Goal: Transaction & Acquisition: Purchase product/service

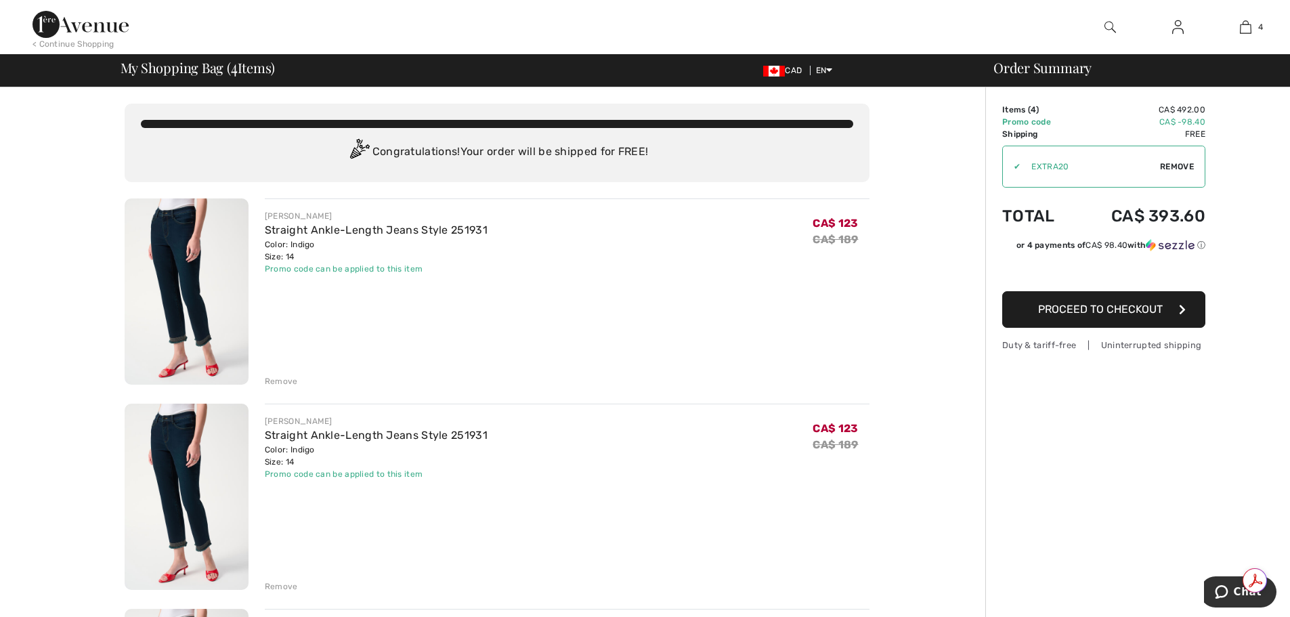
click at [280, 377] on div "Remove" at bounding box center [281, 381] width 33 height 12
click at [275, 380] on div "Remove" at bounding box center [281, 381] width 33 height 12
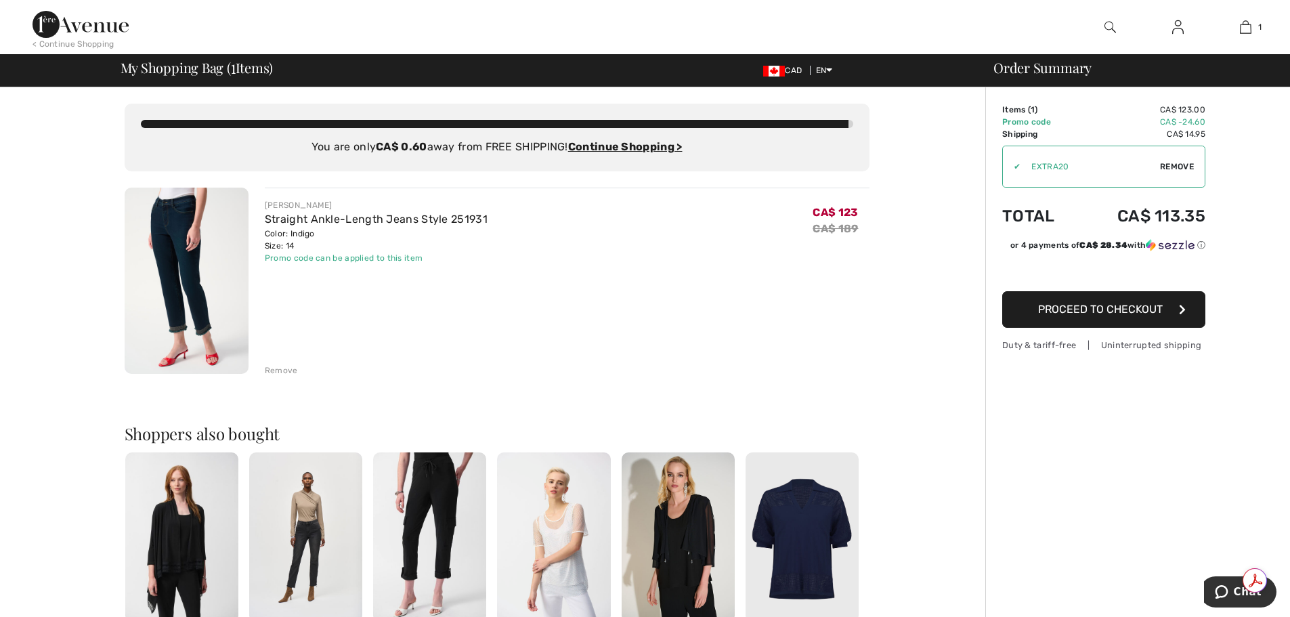
click at [1079, 305] on span "Proceed to Checkout" at bounding box center [1100, 309] width 125 height 13
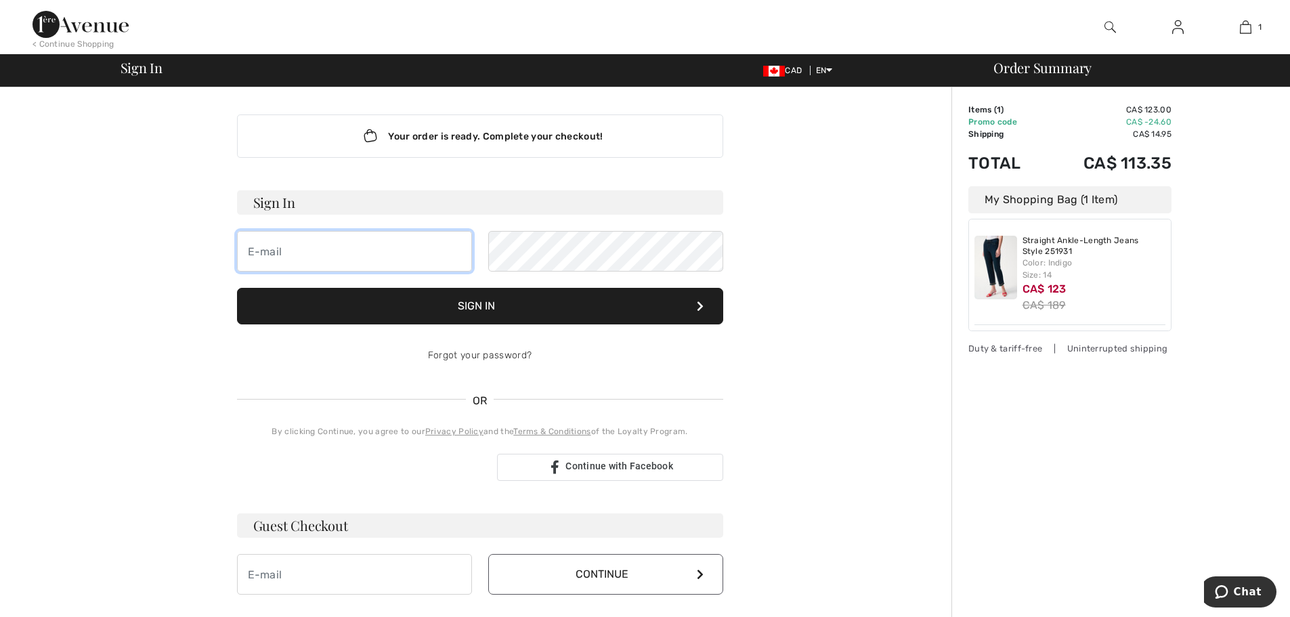
click at [303, 252] on input "email" at bounding box center [354, 251] width 235 height 41
type input "[EMAIL_ADDRESS][DOMAIN_NAME]"
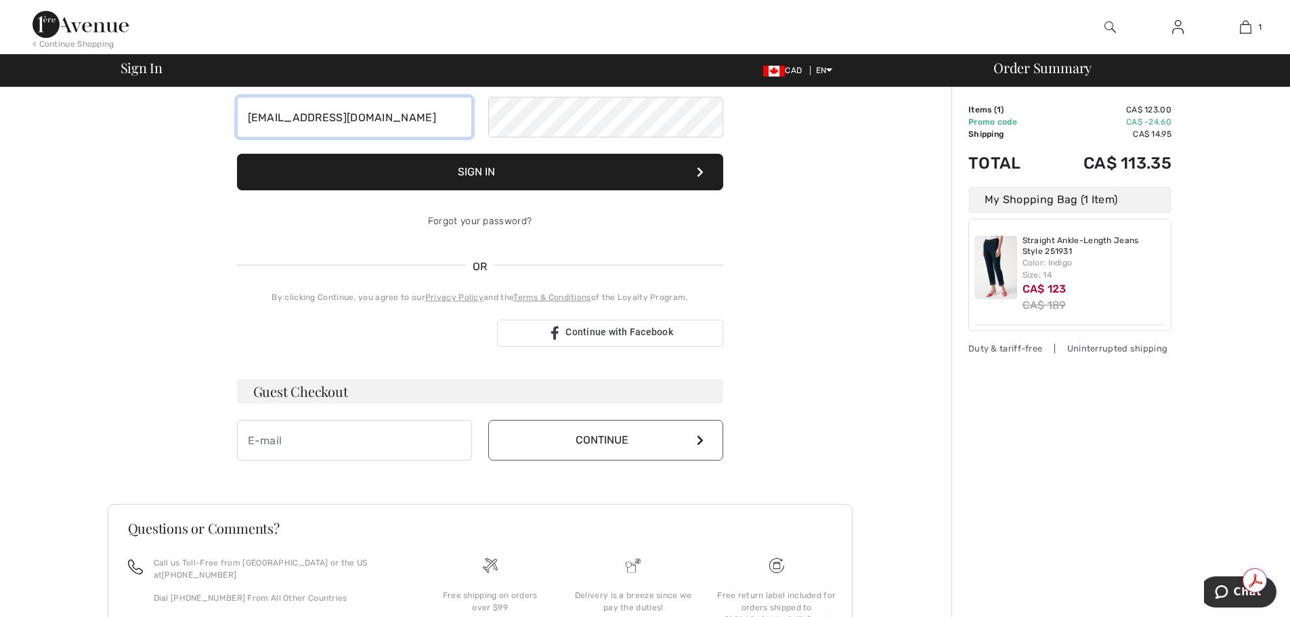
scroll to position [135, 0]
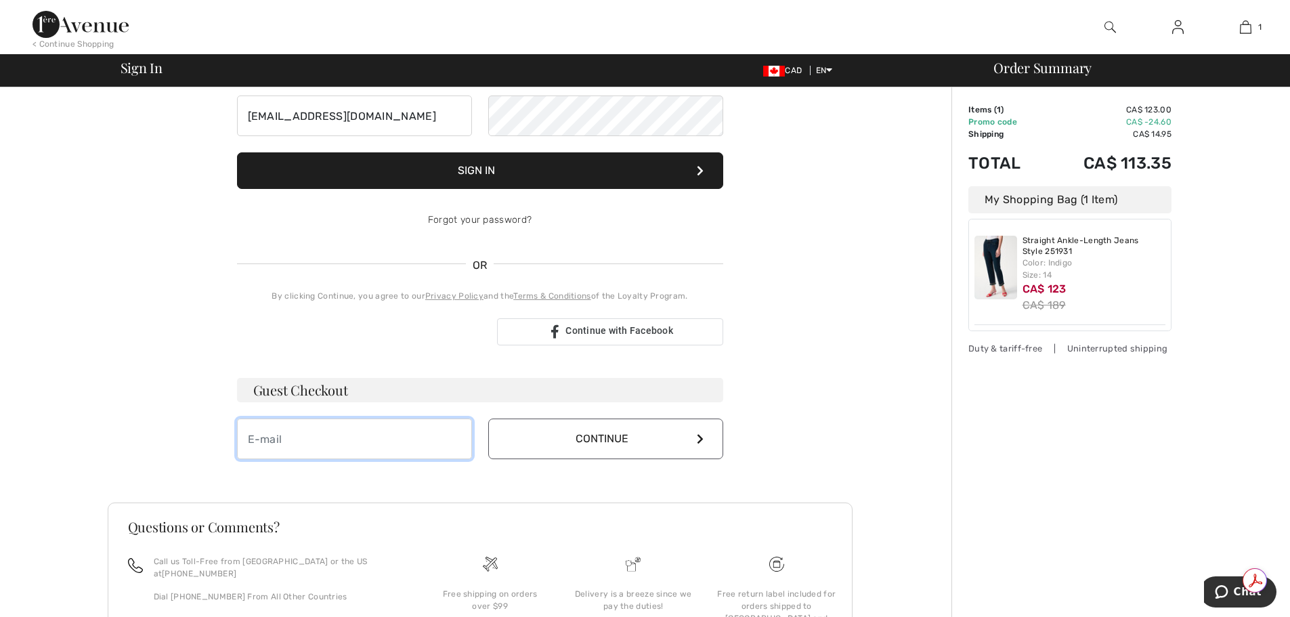
click at [303, 443] on input "email" at bounding box center [354, 438] width 235 height 41
type input "[EMAIL_ADDRESS][DOMAIN_NAME]"
click at [599, 441] on button "Continue" at bounding box center [605, 438] width 235 height 41
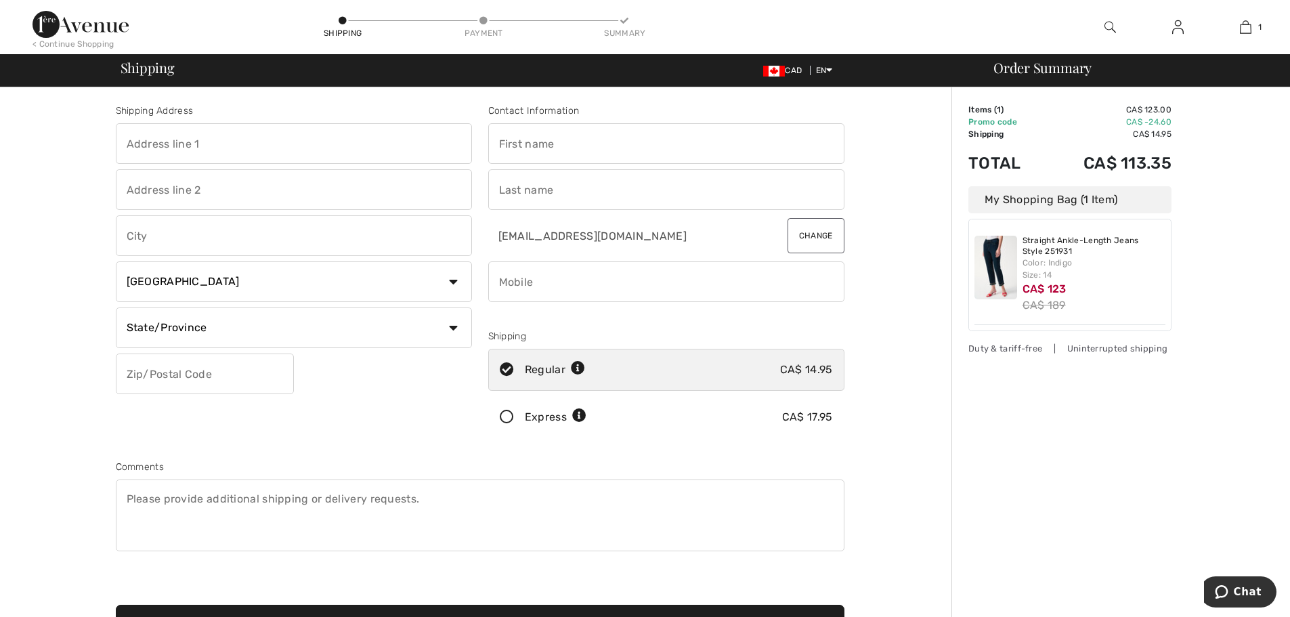
click at [239, 150] on input "text" at bounding box center [294, 143] width 356 height 41
type input "[STREET_ADDRESS]"
type input "[GEOGRAPHIC_DATA]"
select select "MB"
type input "R2R 1V3"
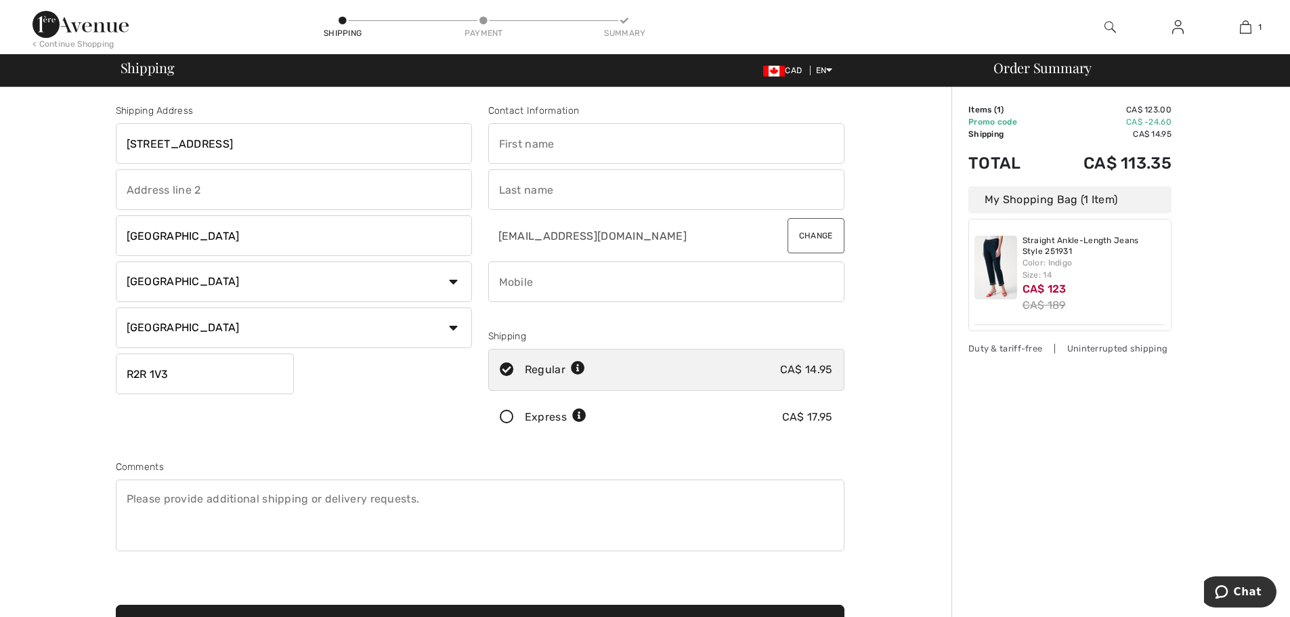
type input "JANINE"
type input "HAPICHUK"
type input "2048985192"
type input "R2R1V3"
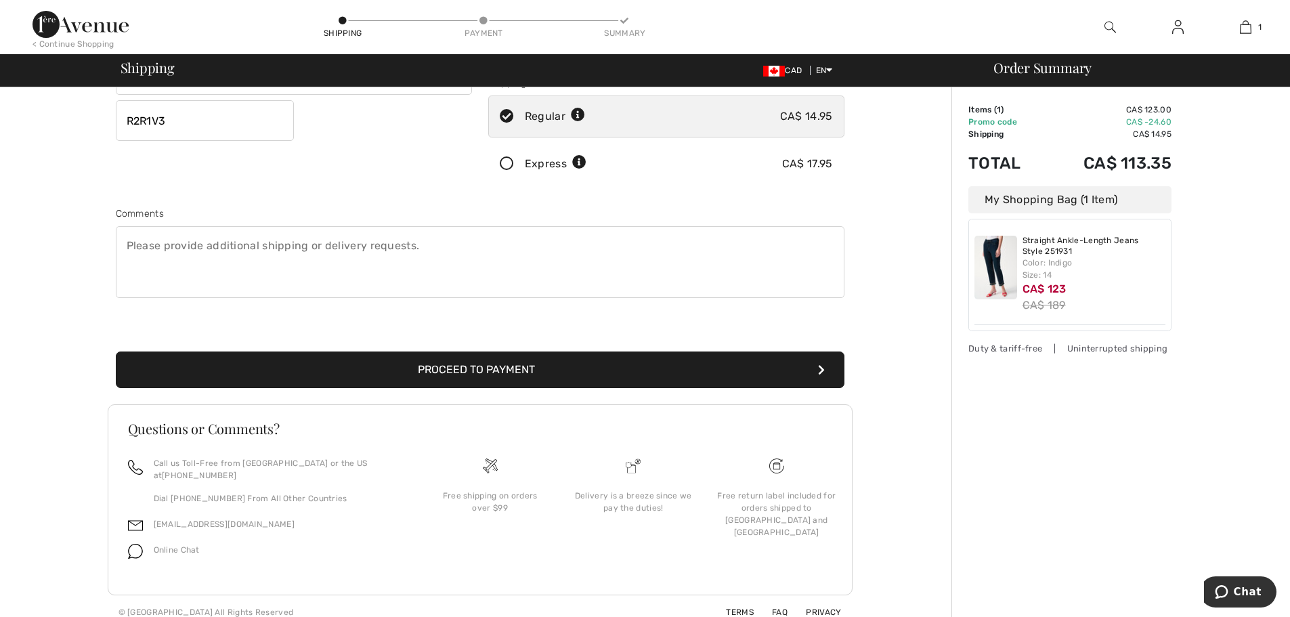
click at [463, 369] on button "Proceed to Payment" at bounding box center [480, 369] width 728 height 37
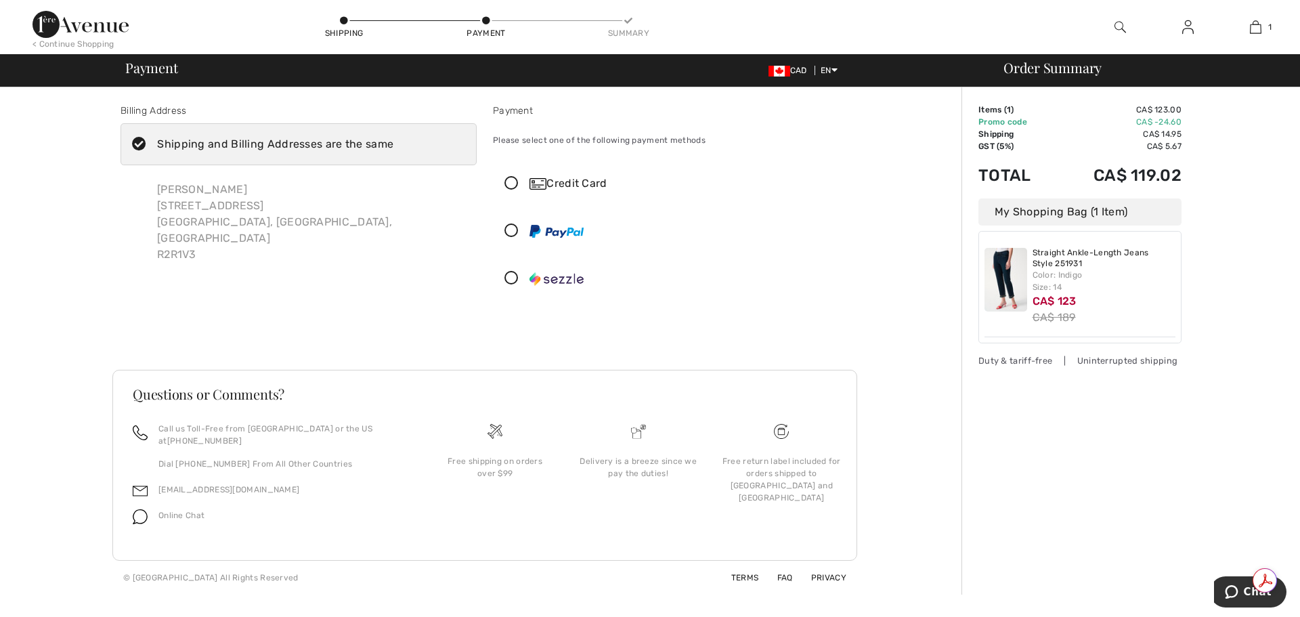
click at [512, 276] on icon at bounding box center [512, 278] width 36 height 14
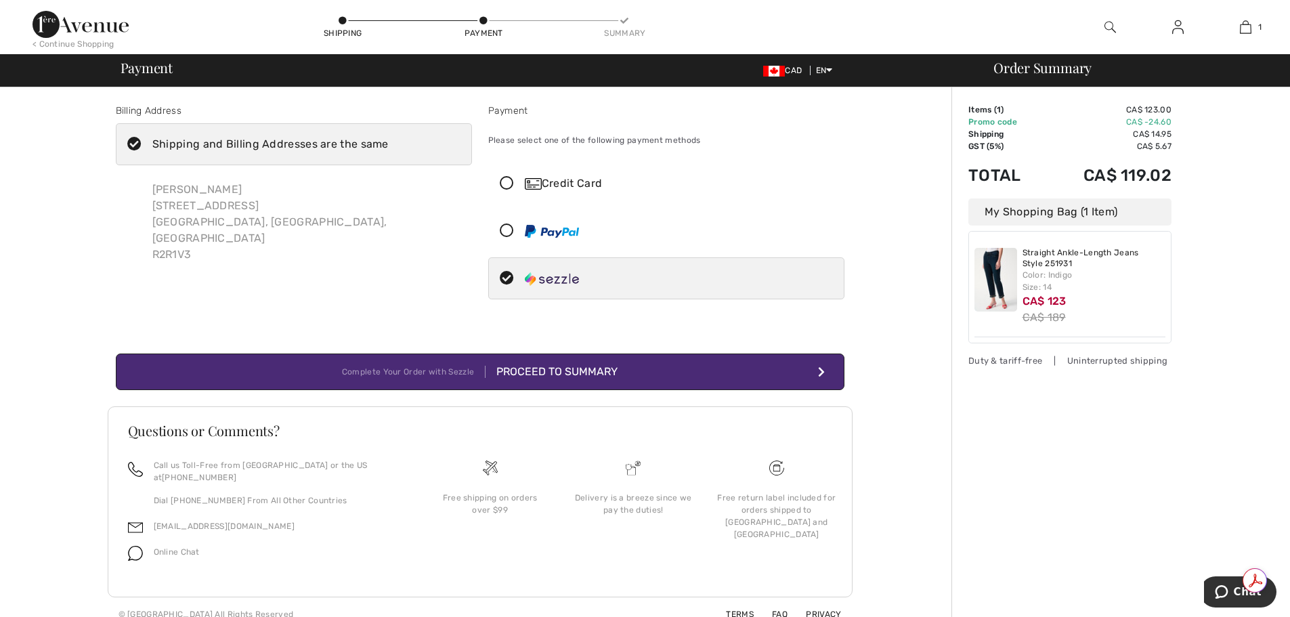
click at [548, 371] on div "Proceed to Summary" at bounding box center [551, 372] width 132 height 16
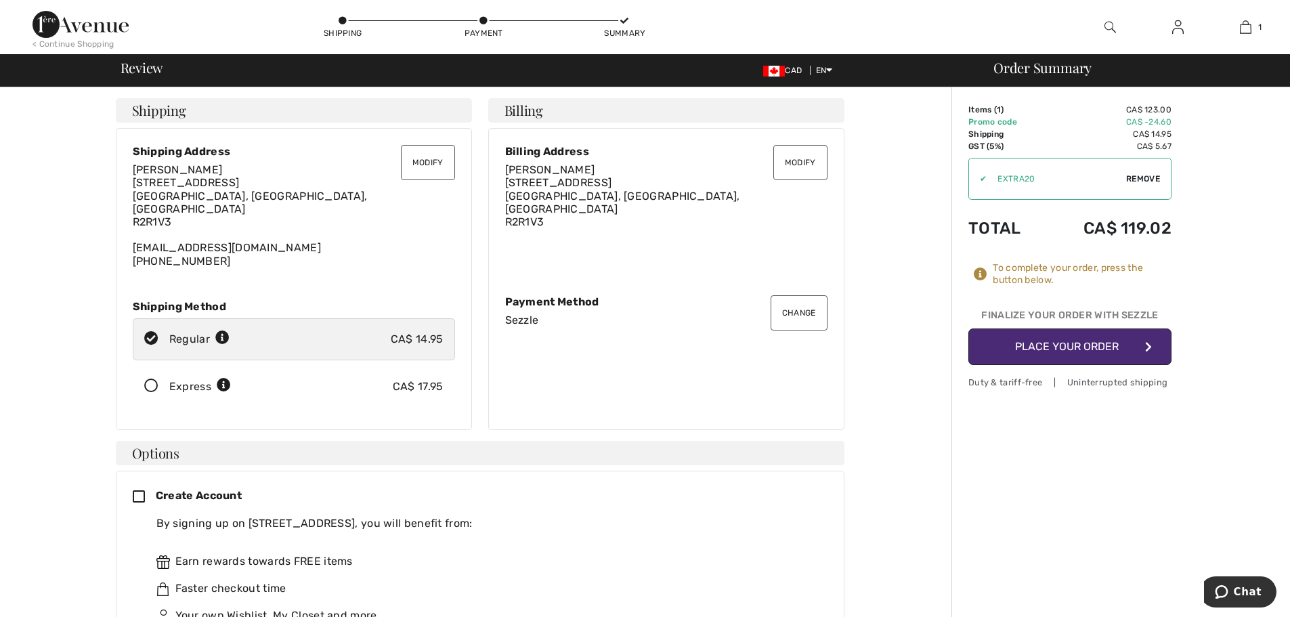
click at [1060, 346] on button "Place Your Order" at bounding box center [1069, 346] width 203 height 37
